Goal: Task Accomplishment & Management: Complete application form

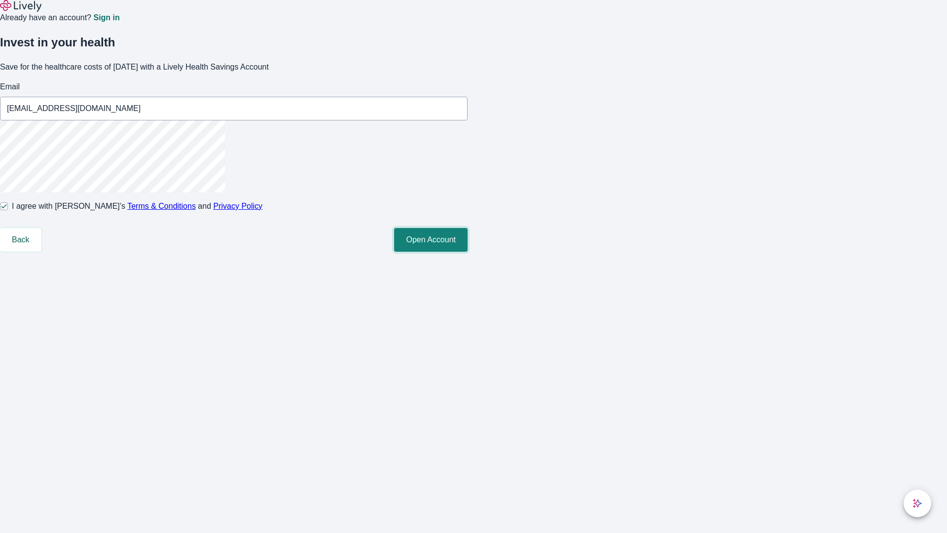
click at [468, 252] on button "Open Account" at bounding box center [431, 240] width 74 height 24
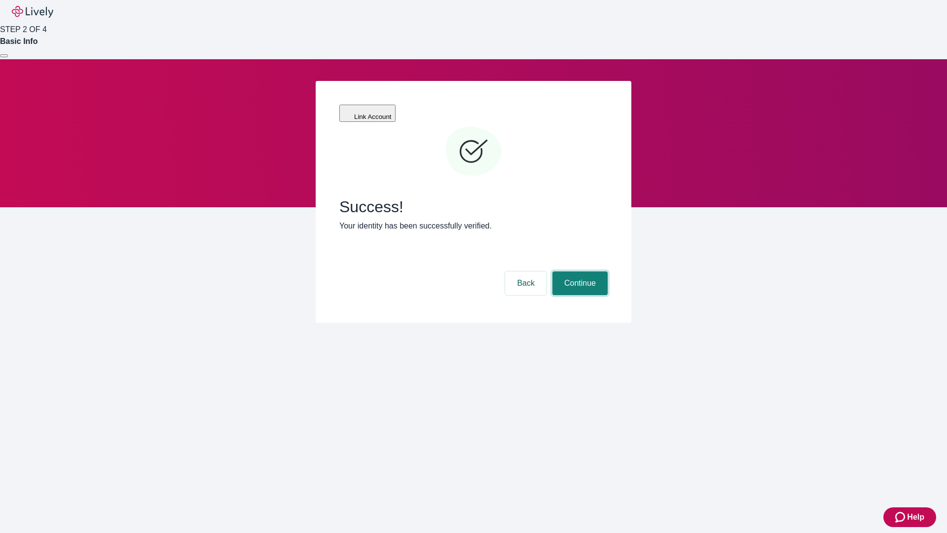
click at [579, 271] on button "Continue" at bounding box center [580, 283] width 55 height 24
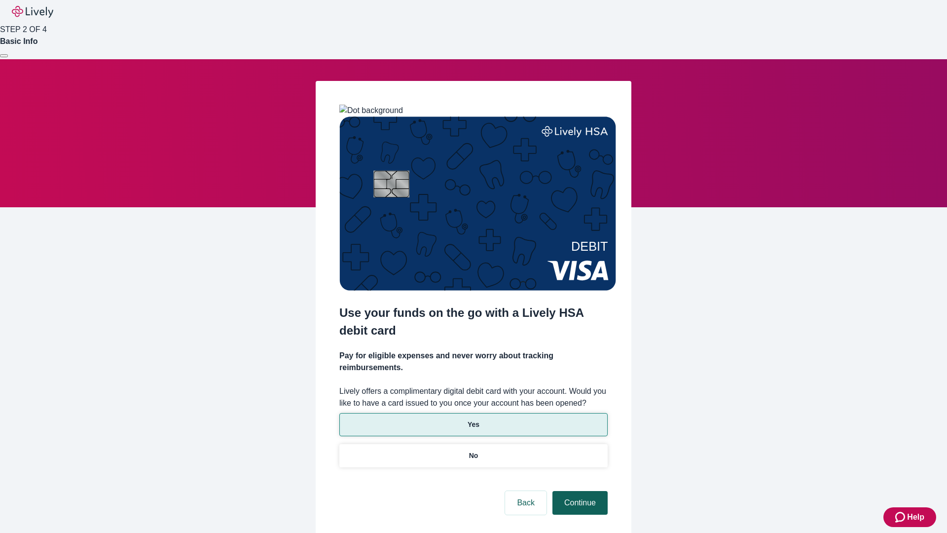
click at [473, 451] on p "No" at bounding box center [473, 456] width 9 height 10
click at [579, 491] on button "Continue" at bounding box center [580, 503] width 55 height 24
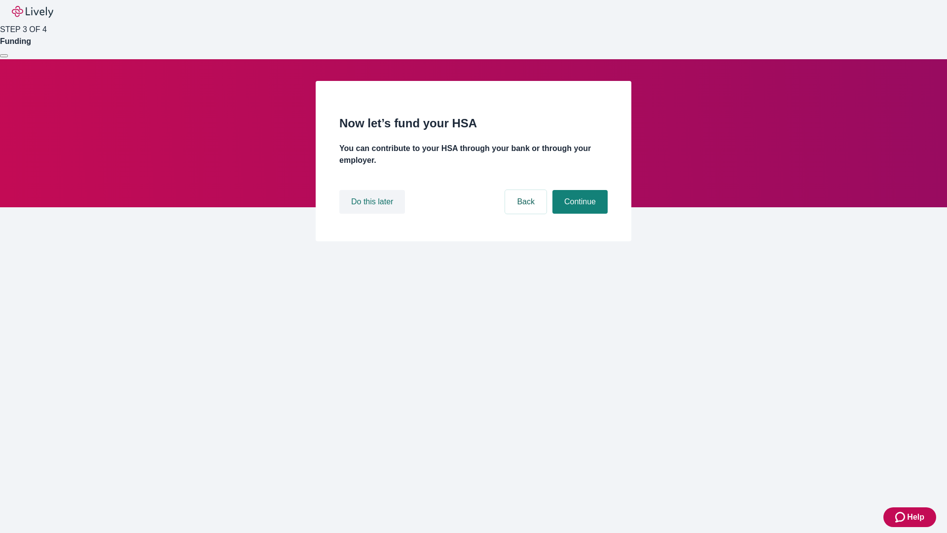
click at [374, 214] on button "Do this later" at bounding box center [372, 202] width 66 height 24
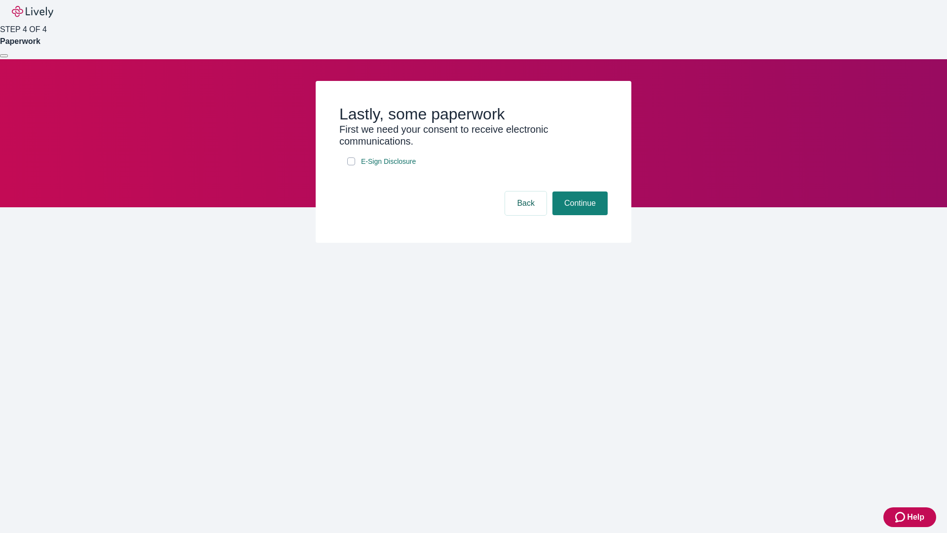
click at [351, 165] on input "E-Sign Disclosure" at bounding box center [351, 161] width 8 height 8
checkbox input "true"
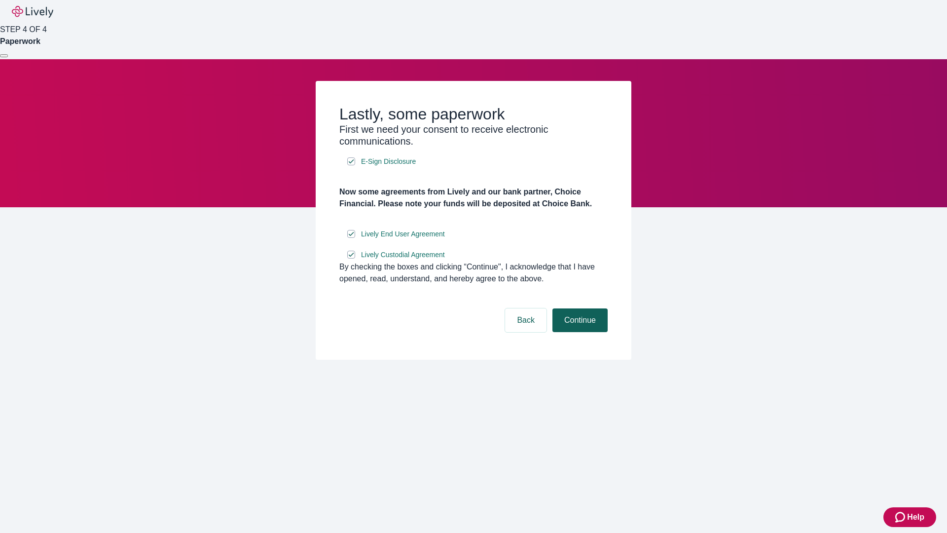
click at [579, 332] on button "Continue" at bounding box center [580, 320] width 55 height 24
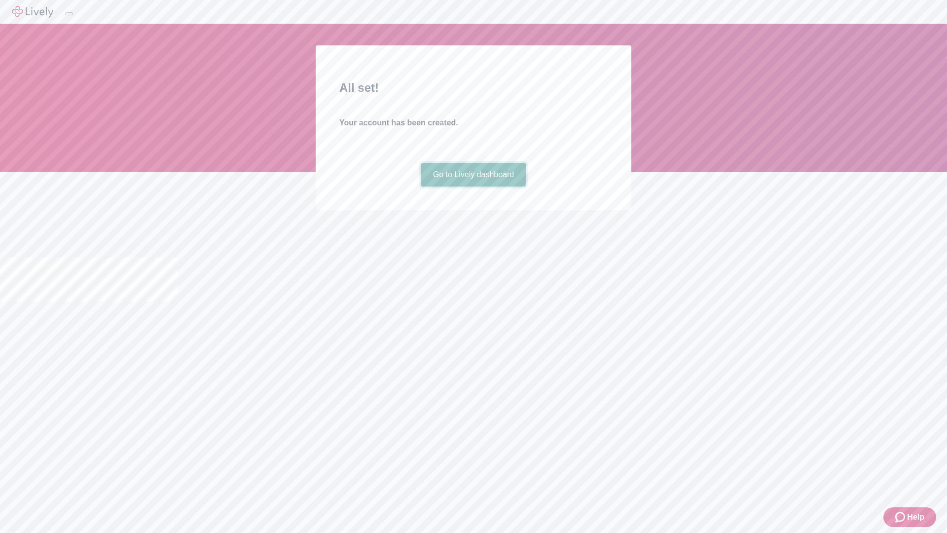
click at [473, 187] on link "Go to Lively dashboard" at bounding box center [473, 175] width 105 height 24
